Goal: Find specific page/section: Find specific page/section

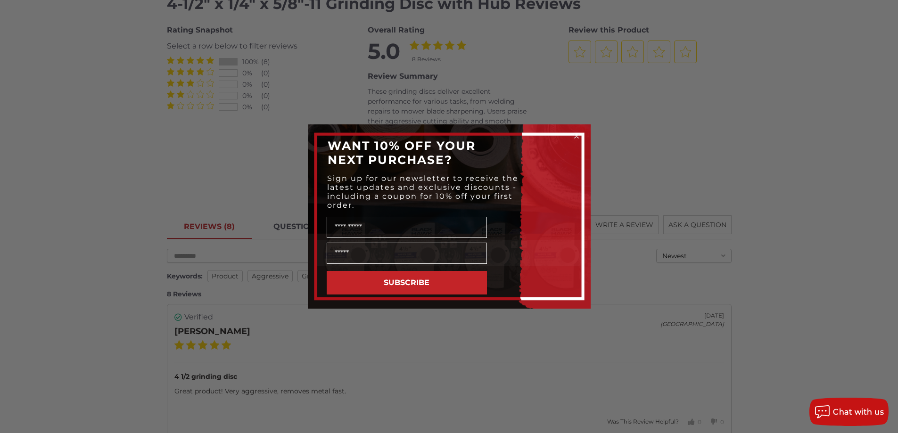
scroll to position [1084, 0]
click at [578, 136] on circle "Close dialog" at bounding box center [576, 136] width 9 height 9
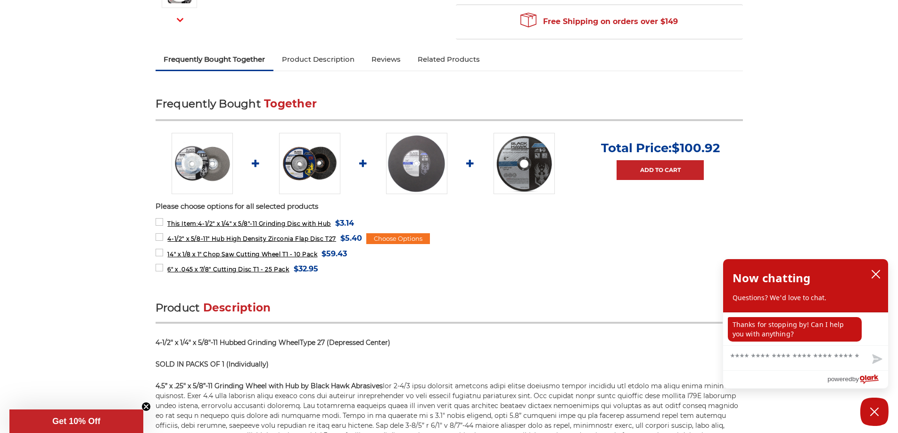
scroll to position [0, 0]
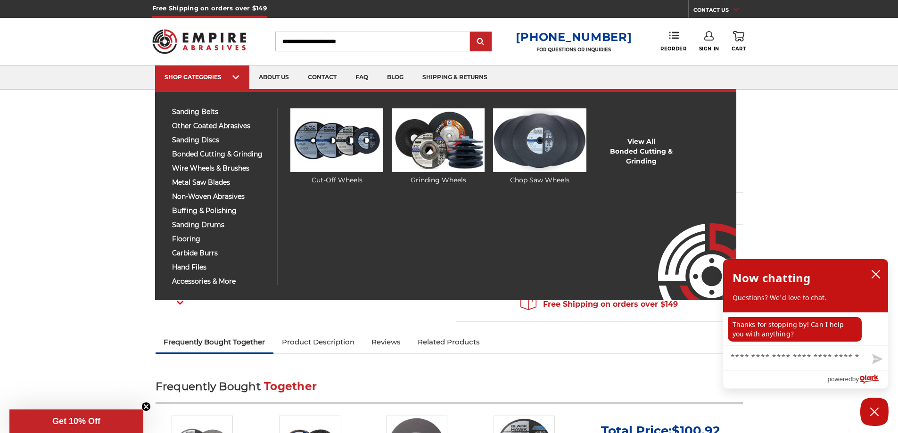
click at [440, 148] on img at bounding box center [438, 140] width 93 height 64
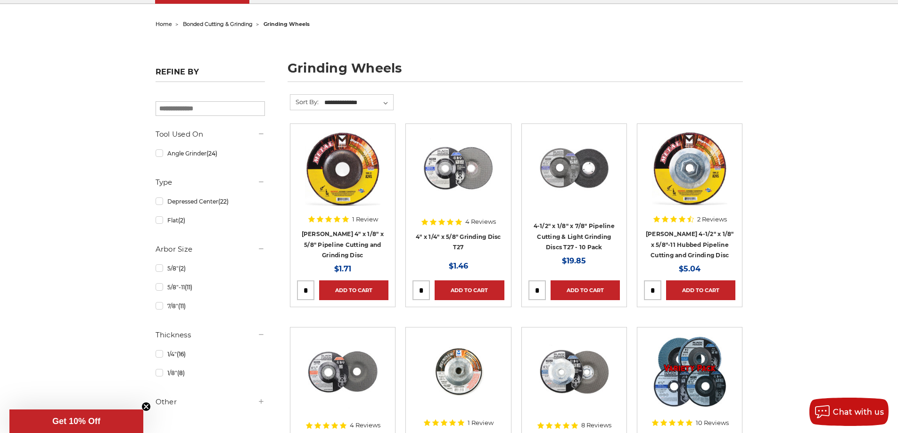
scroll to position [94, 0]
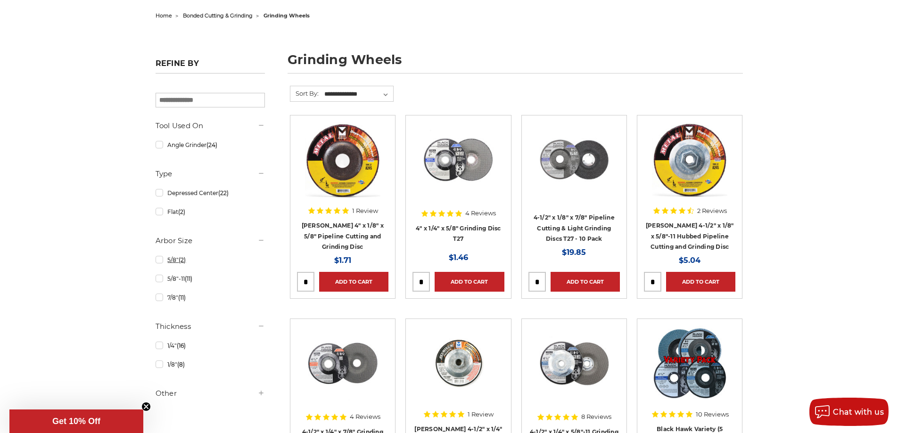
click at [157, 261] on link "5/8" (2)" at bounding box center [210, 260] width 109 height 17
click at [157, 259] on div at bounding box center [210, 263] width 109 height 284
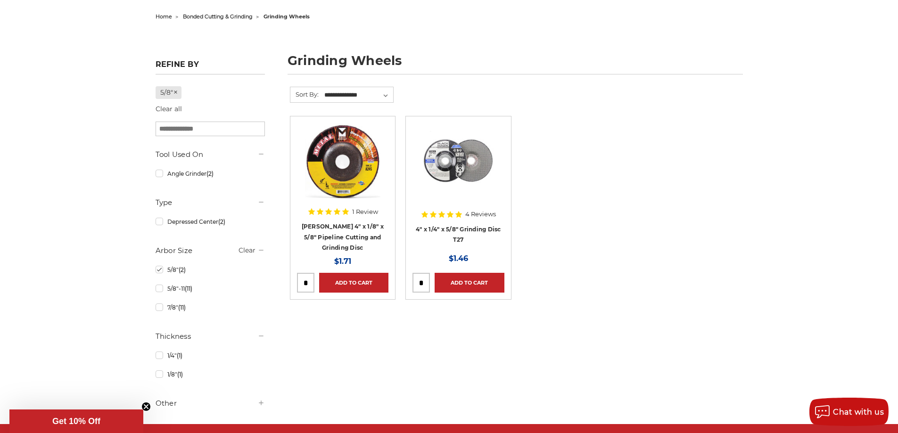
scroll to position [94, 0]
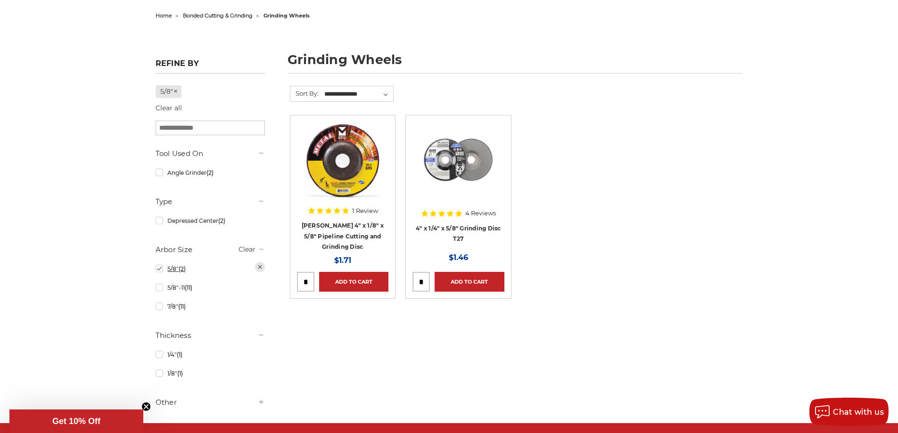
click at [159, 271] on link "5/8" (2)" at bounding box center [210, 269] width 109 height 17
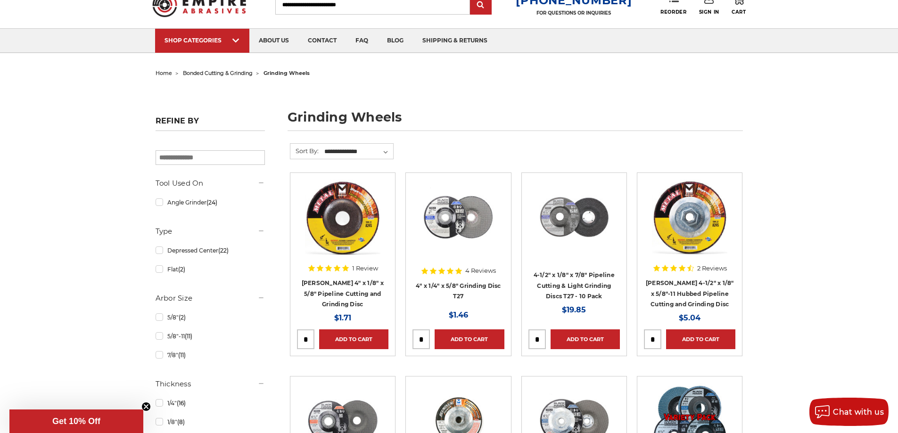
scroll to position [94, 0]
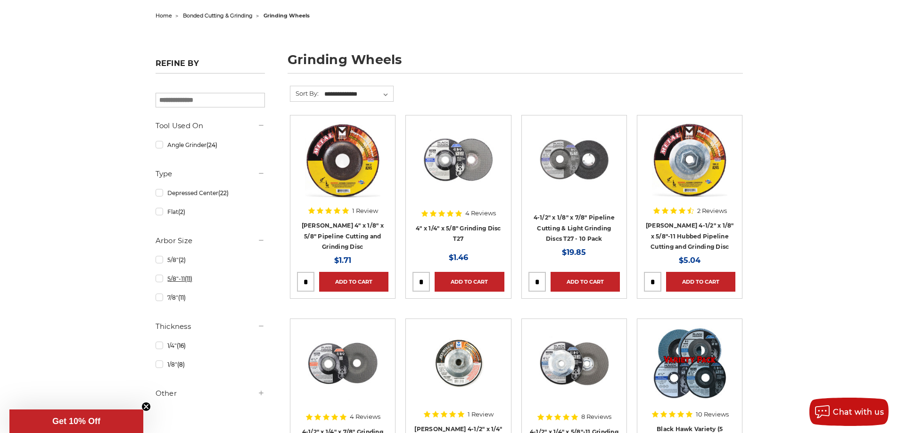
click at [160, 280] on link "5/8"-11 (11)" at bounding box center [210, 279] width 109 height 17
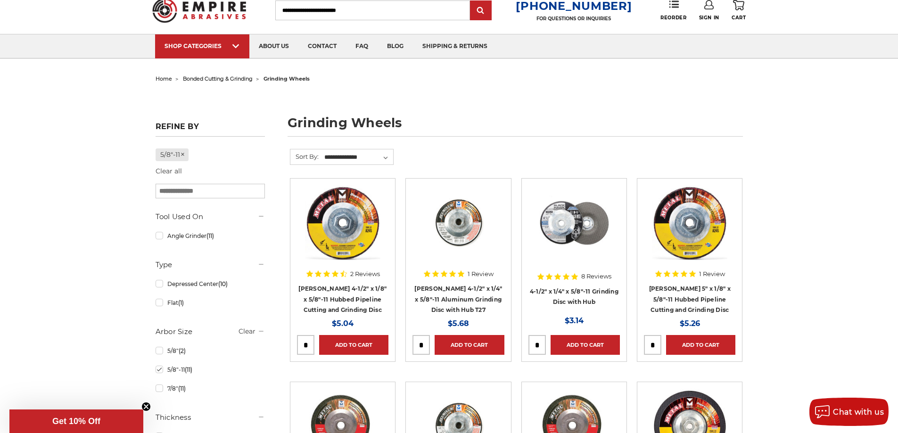
scroll to position [189, 0]
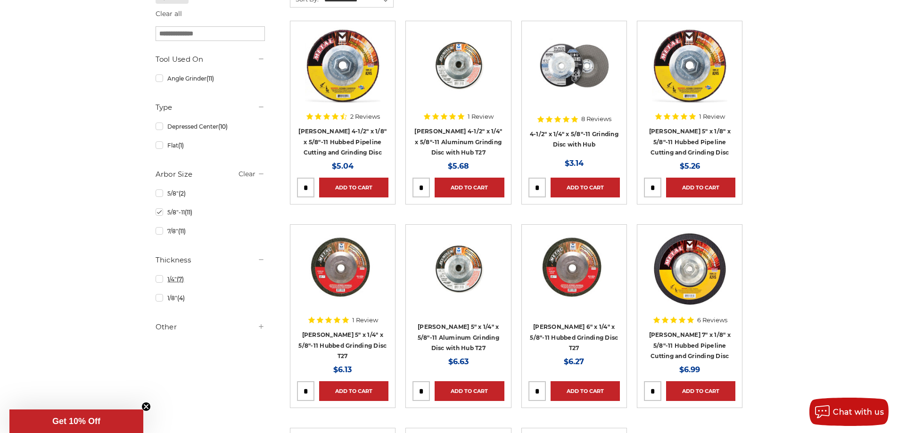
click at [158, 281] on link "1/4" (7)" at bounding box center [210, 279] width 109 height 17
